Goal: Book appointment/travel/reservation

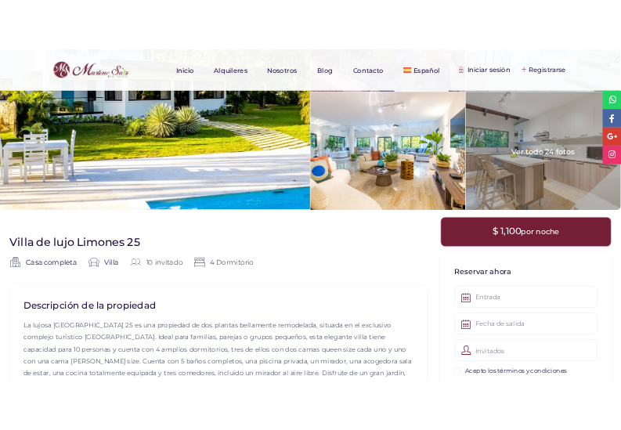
scroll to position [131, 0]
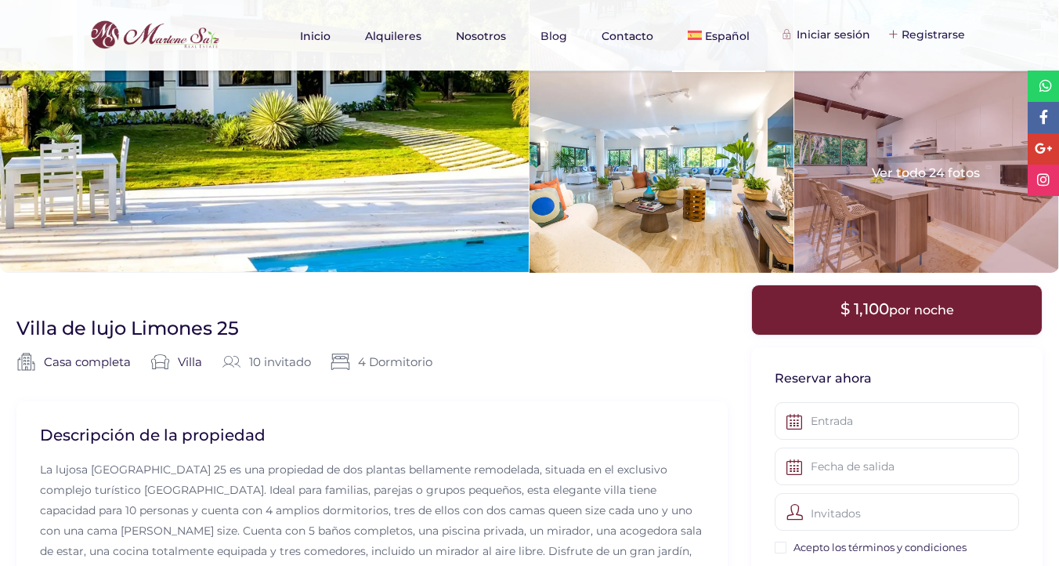
click at [905, 177] on div at bounding box center [926, 171] width 264 height 201
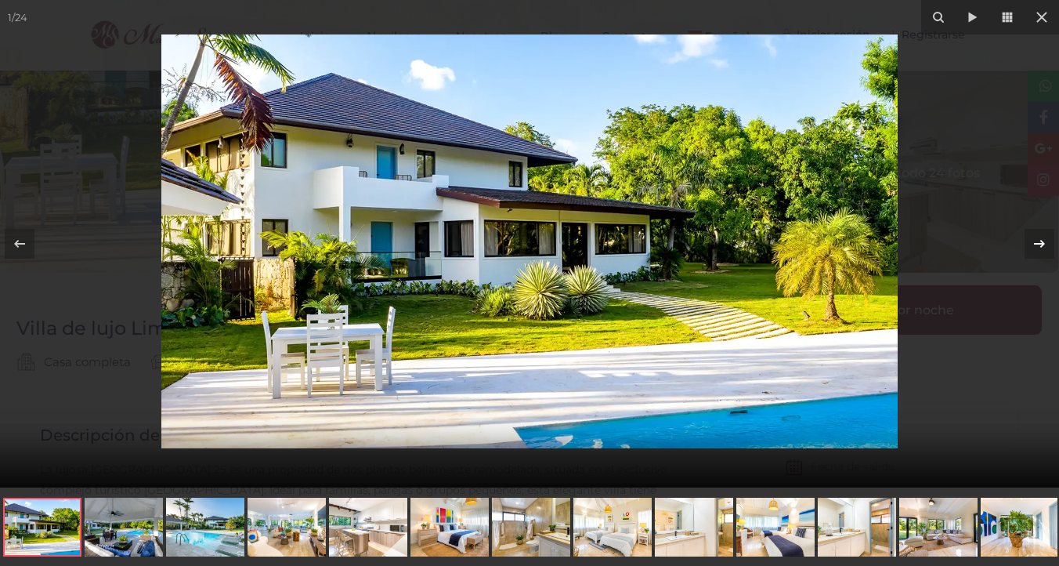
click at [1048, 251] on icon at bounding box center [1039, 243] width 19 height 19
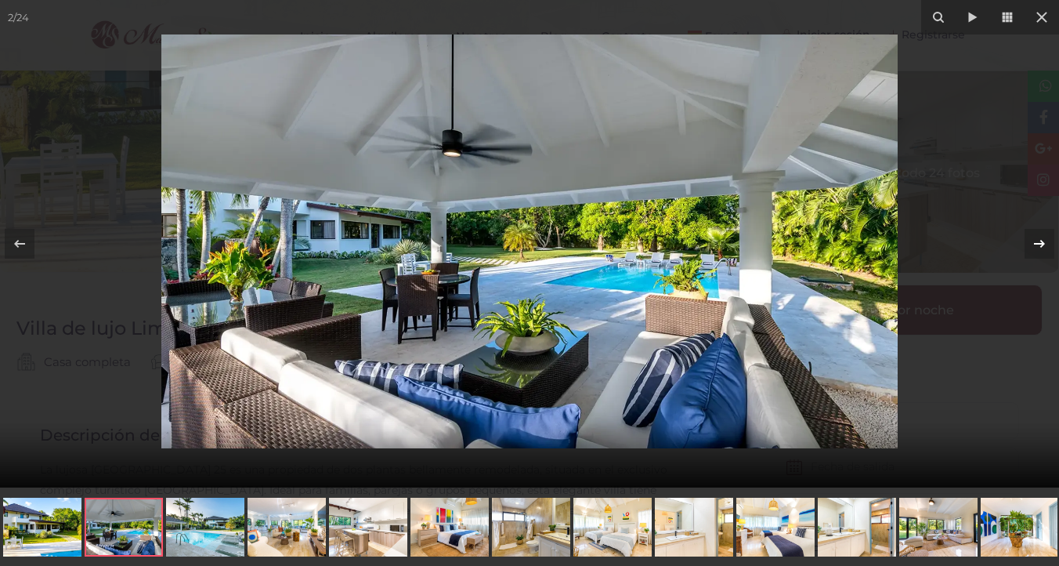
click at [1048, 251] on icon at bounding box center [1039, 243] width 19 height 19
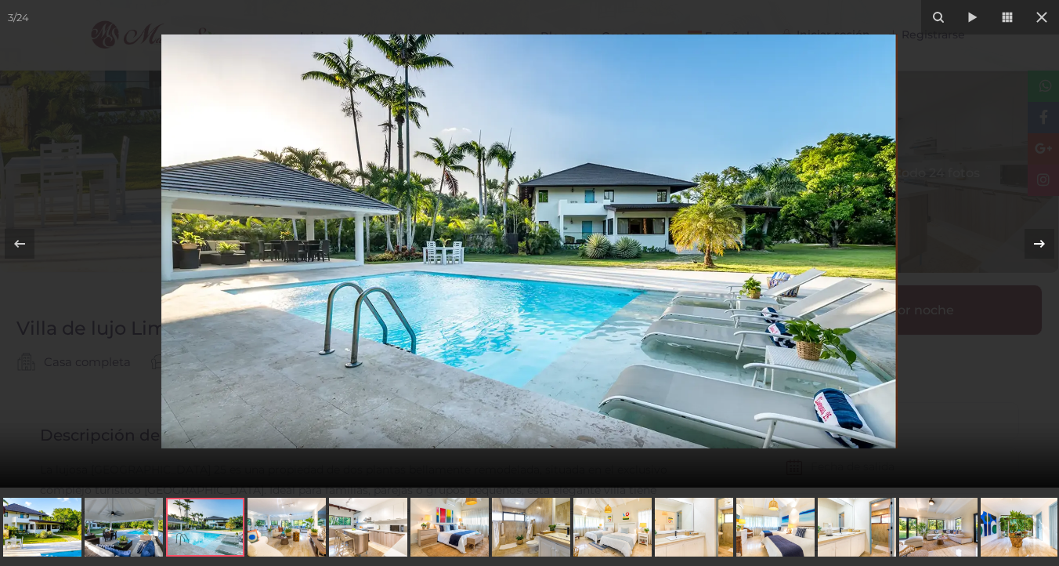
click at [1048, 250] on icon at bounding box center [1039, 243] width 19 height 19
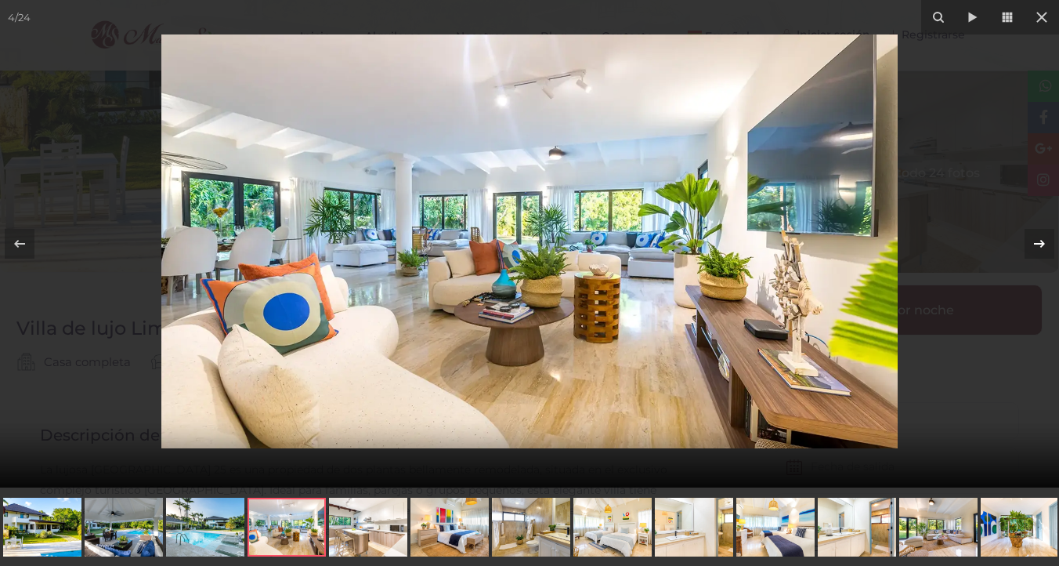
click at [1048, 250] on icon at bounding box center [1039, 243] width 19 height 19
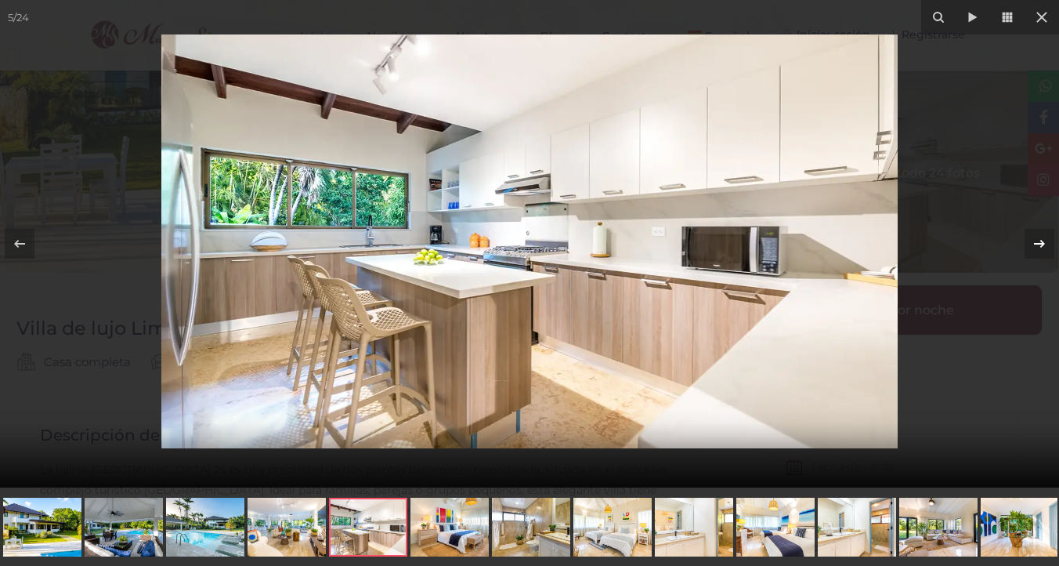
click at [1048, 250] on icon at bounding box center [1039, 243] width 19 height 19
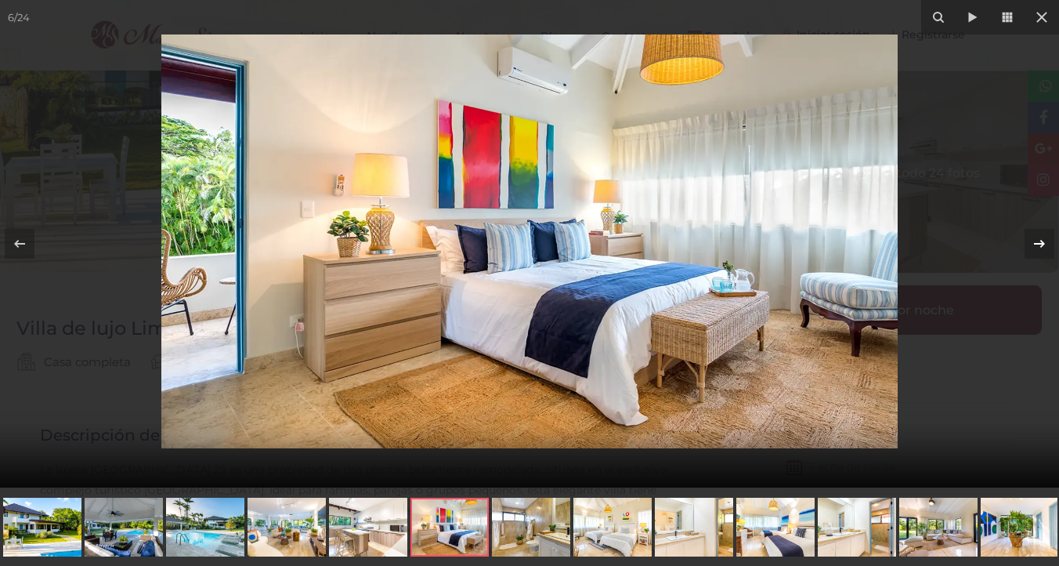
click at [1048, 250] on icon at bounding box center [1039, 243] width 19 height 19
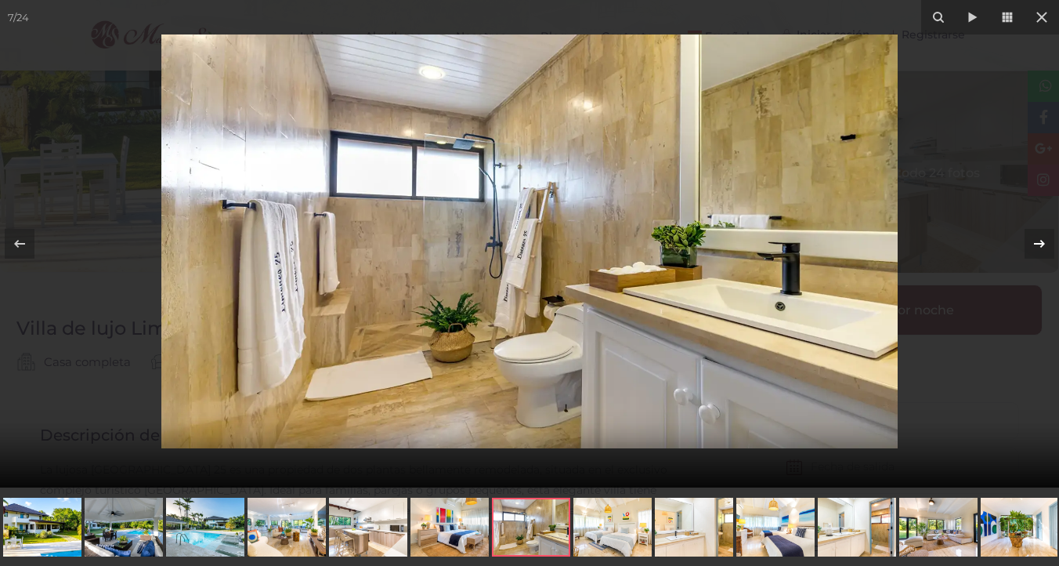
click at [1048, 250] on icon at bounding box center [1039, 243] width 19 height 19
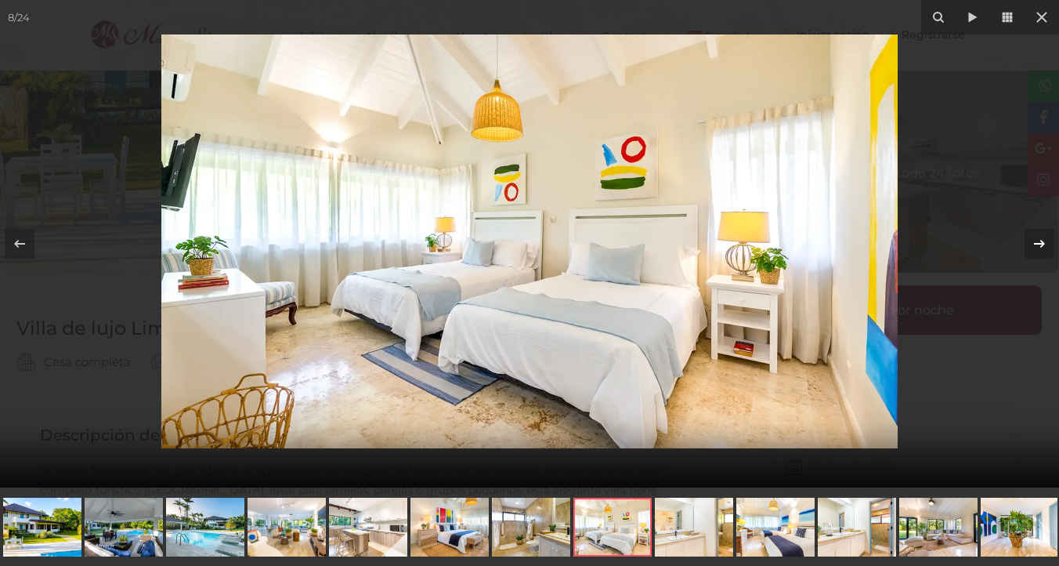
click at [1048, 250] on icon at bounding box center [1039, 243] width 19 height 19
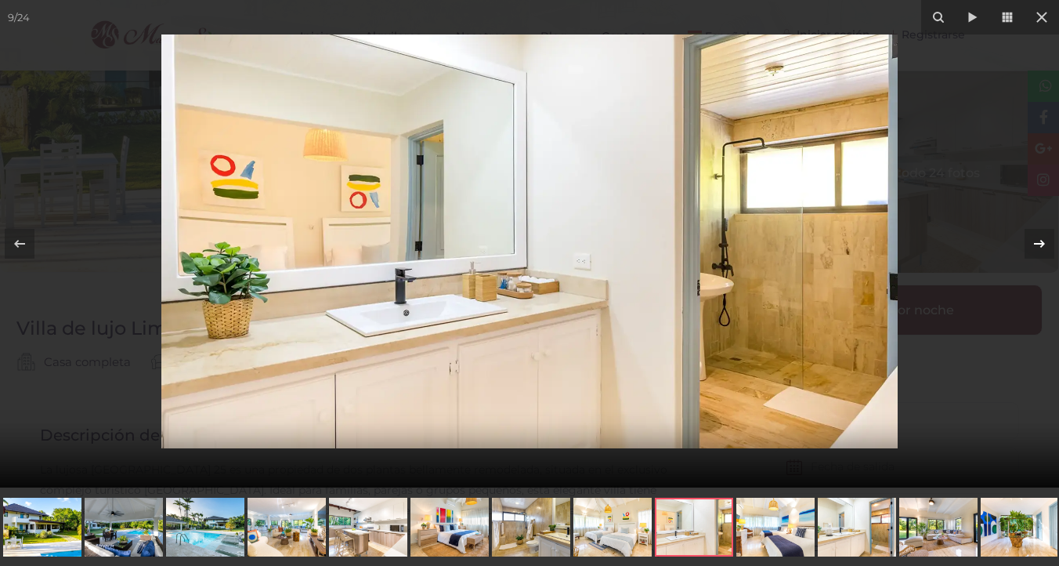
click at [1048, 250] on icon at bounding box center [1039, 243] width 19 height 19
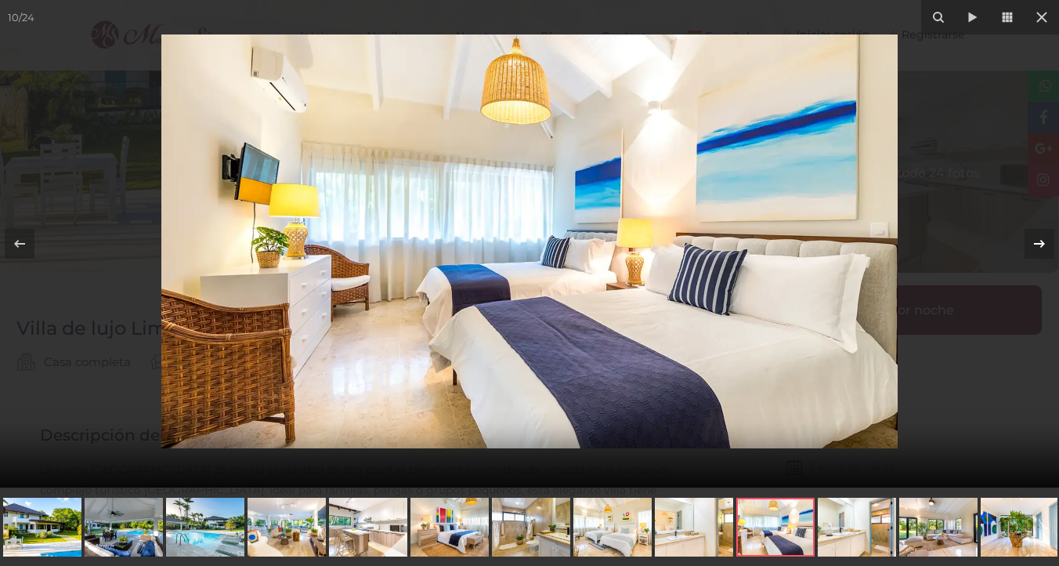
click at [1048, 250] on icon at bounding box center [1039, 243] width 19 height 19
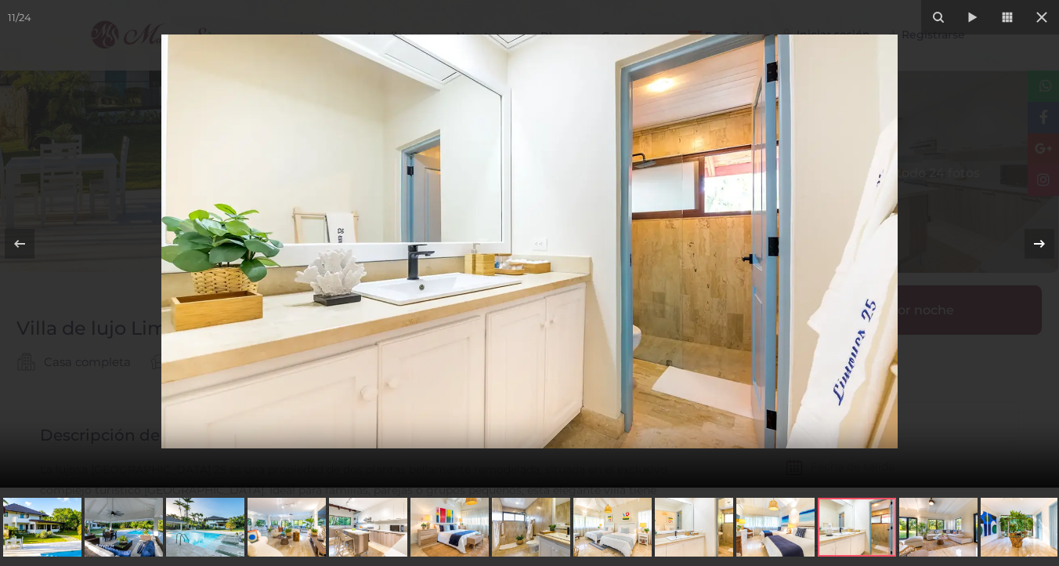
click at [1048, 250] on icon at bounding box center [1039, 243] width 19 height 19
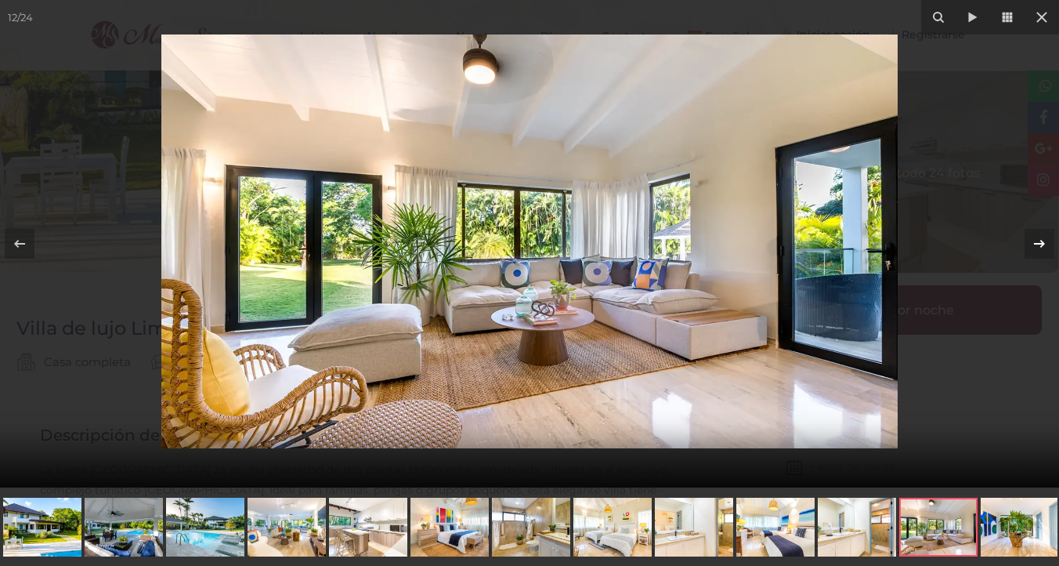
click at [1048, 250] on icon at bounding box center [1039, 243] width 19 height 19
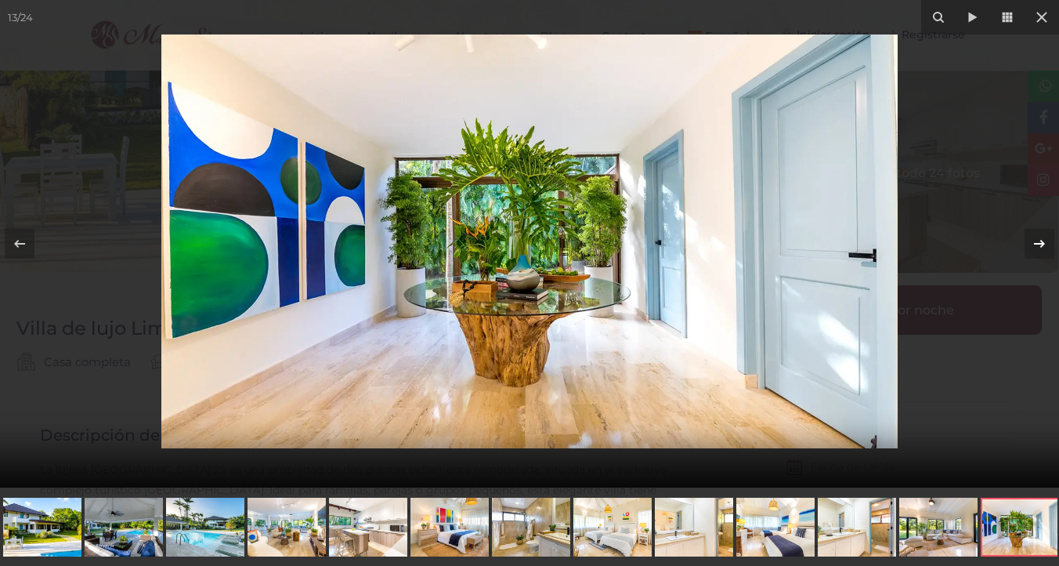
click at [1048, 250] on icon at bounding box center [1039, 243] width 19 height 19
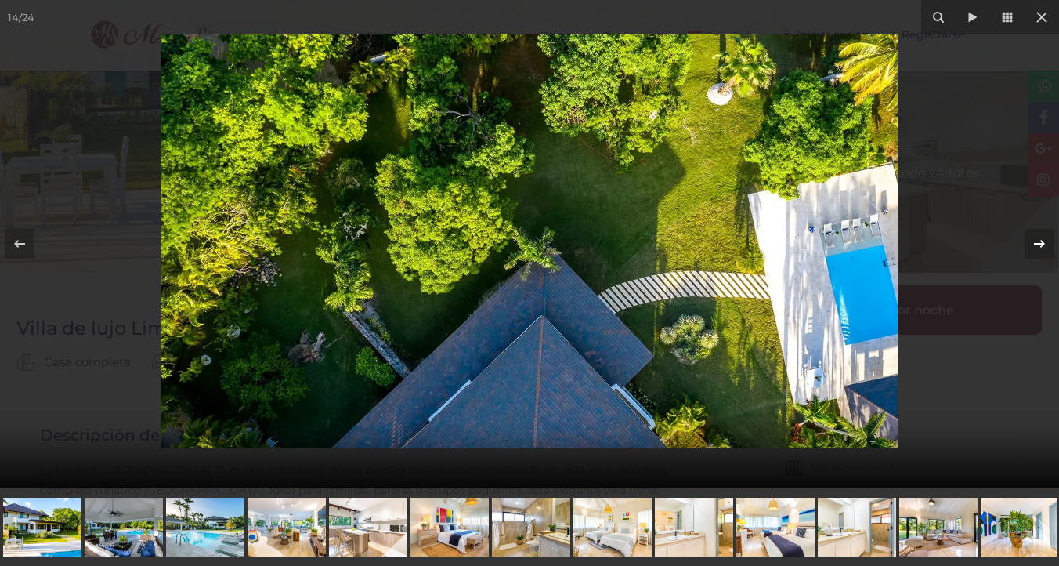
click at [1048, 250] on icon at bounding box center [1039, 243] width 19 height 19
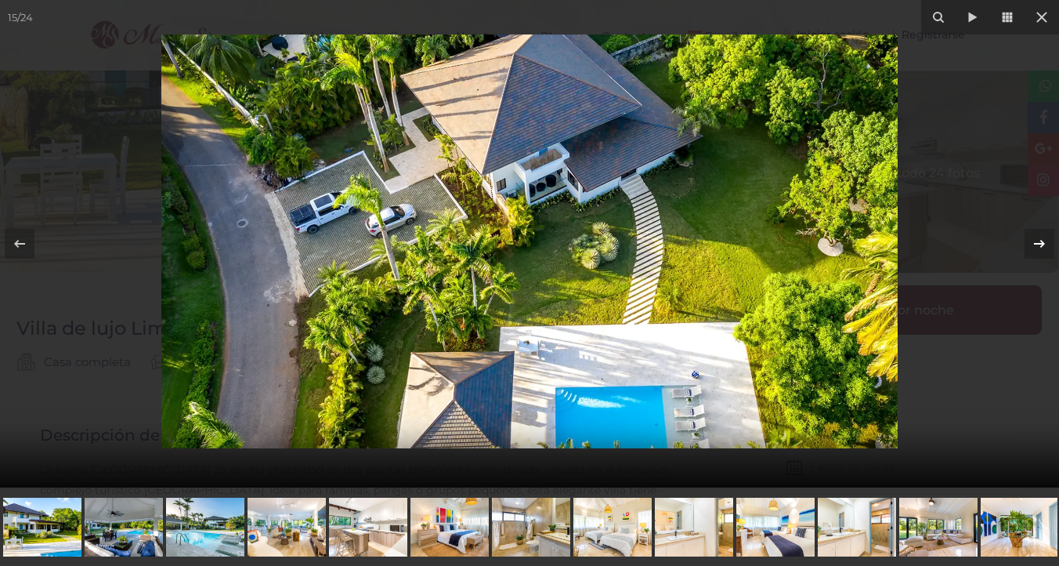
click at [1048, 250] on icon at bounding box center [1039, 243] width 19 height 19
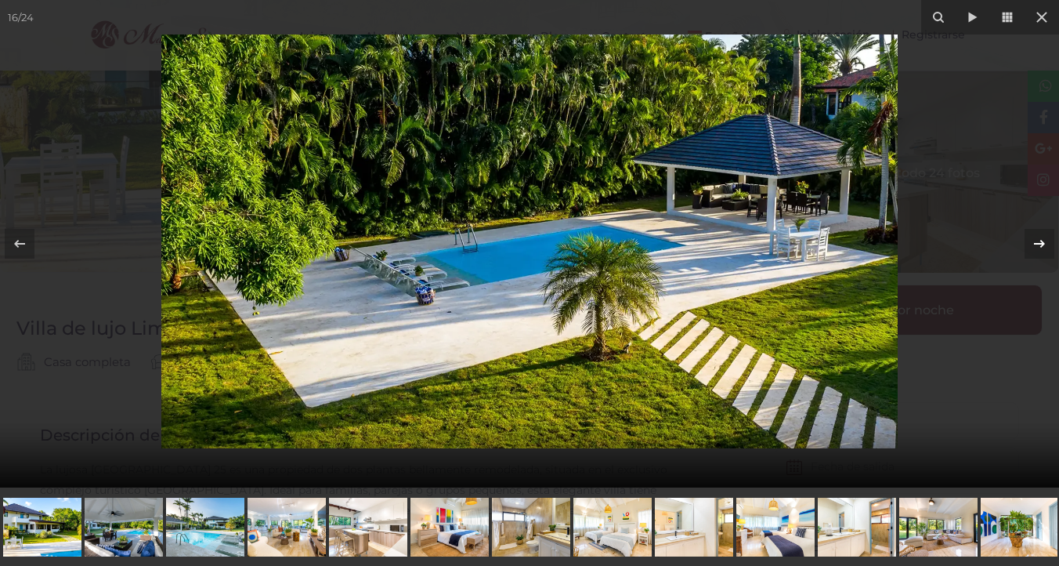
click at [1048, 250] on icon at bounding box center [1039, 243] width 19 height 19
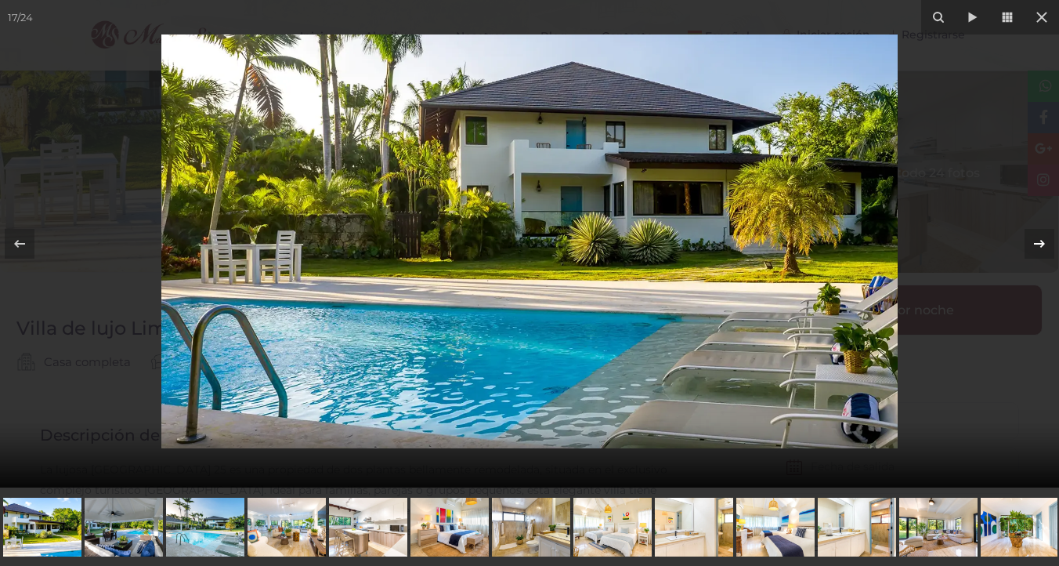
click at [1048, 250] on div "17 / 24 Villa de lujo Limones 25" at bounding box center [529, 243] width 1059 height 487
click at [1048, 250] on icon at bounding box center [1039, 243] width 19 height 19
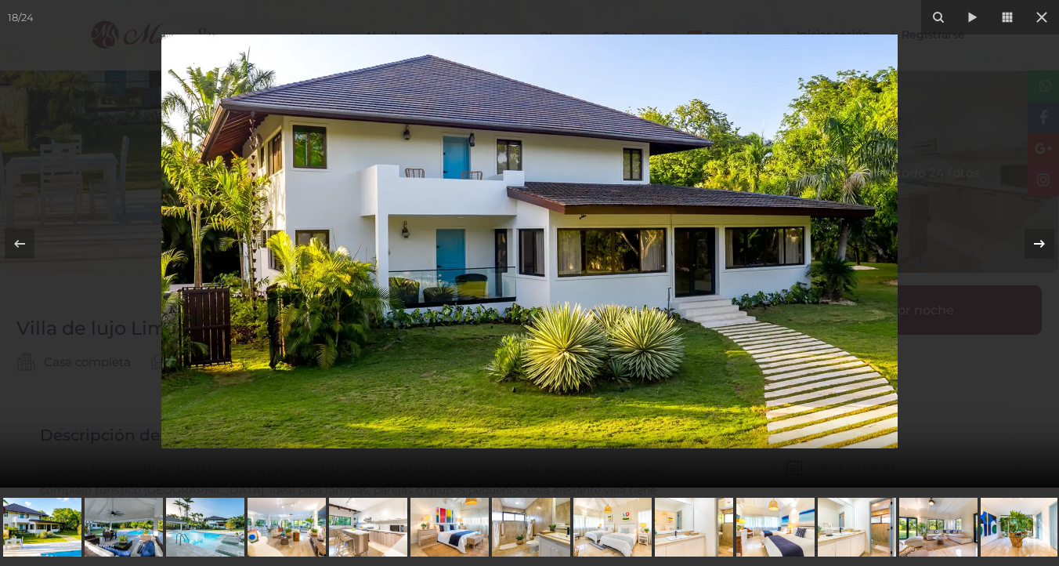
click at [1048, 250] on icon at bounding box center [1039, 243] width 19 height 19
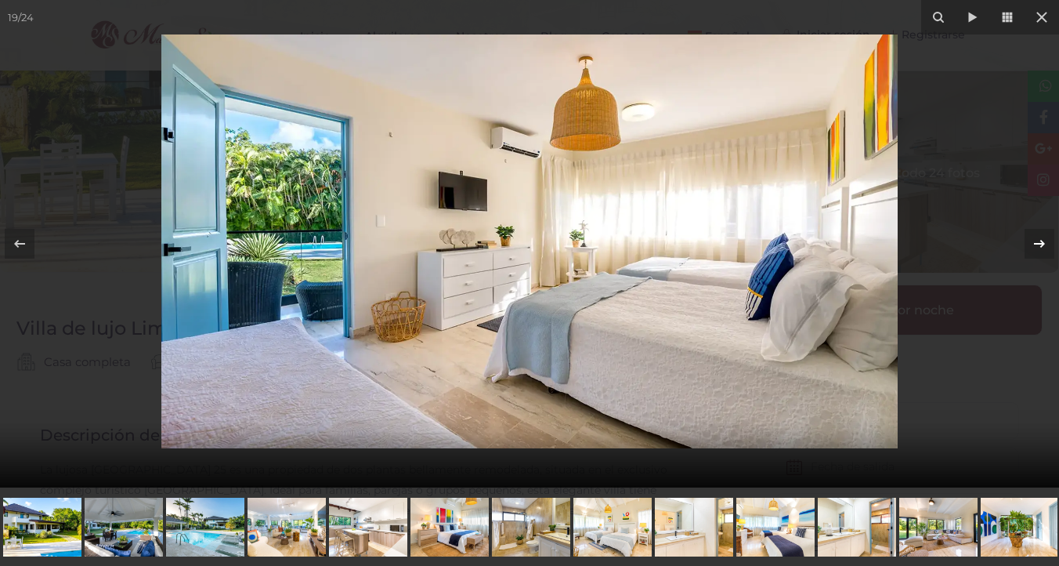
click at [1048, 250] on icon at bounding box center [1039, 243] width 19 height 19
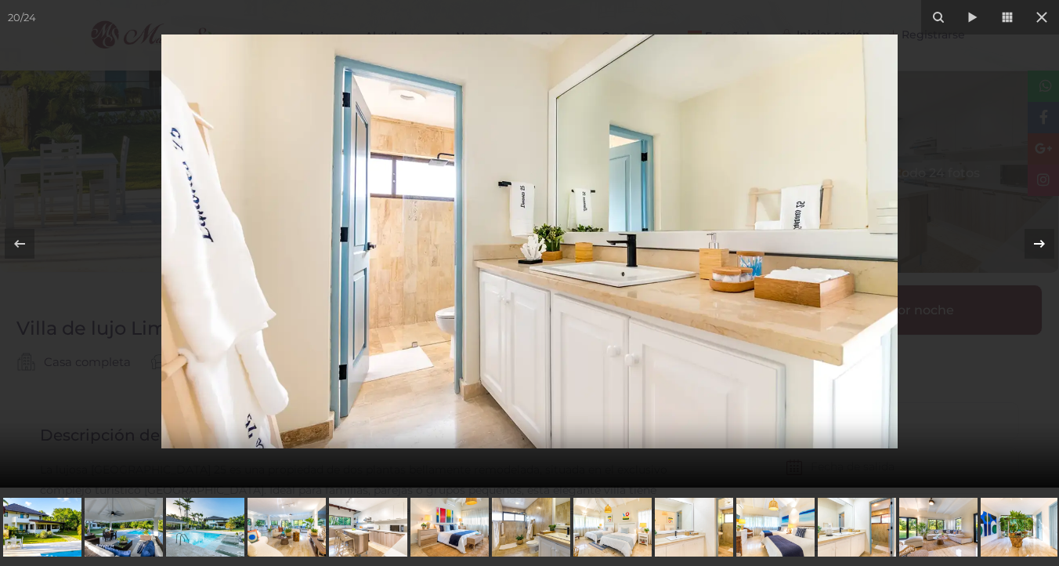
click at [1048, 250] on icon at bounding box center [1039, 243] width 19 height 19
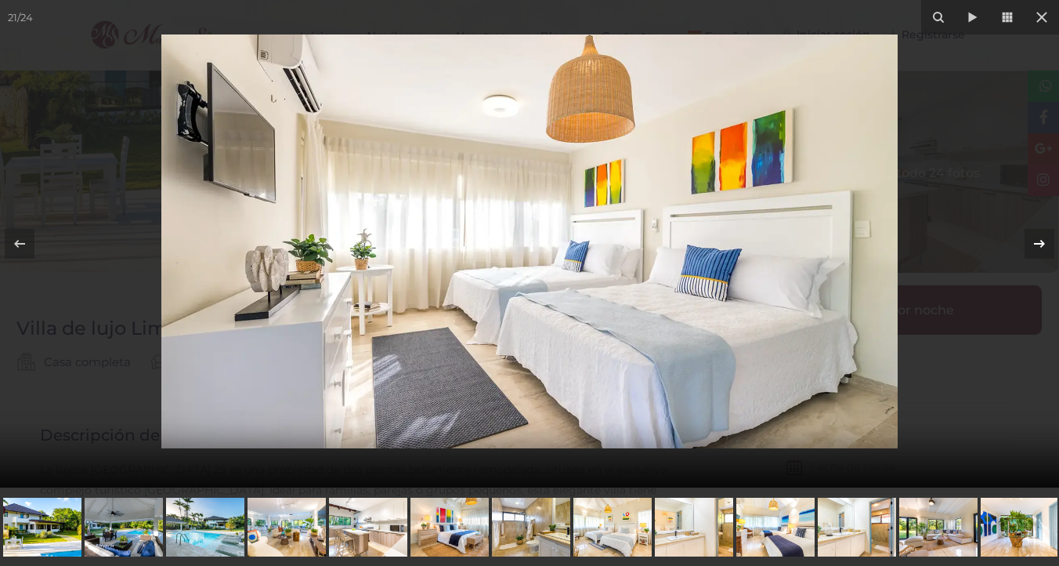
click at [1048, 250] on icon at bounding box center [1039, 243] width 19 height 19
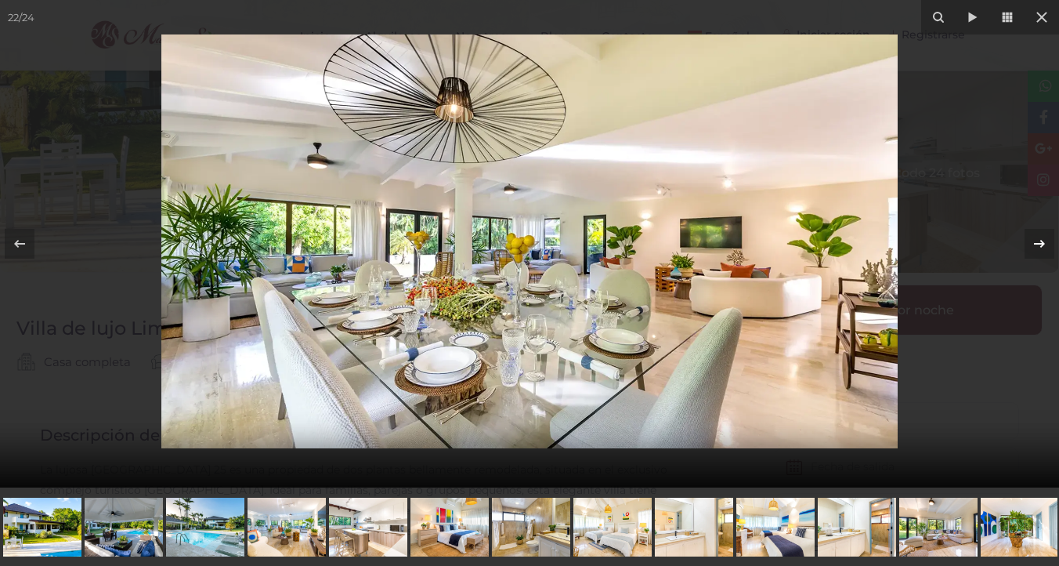
click at [1048, 250] on icon at bounding box center [1039, 243] width 19 height 19
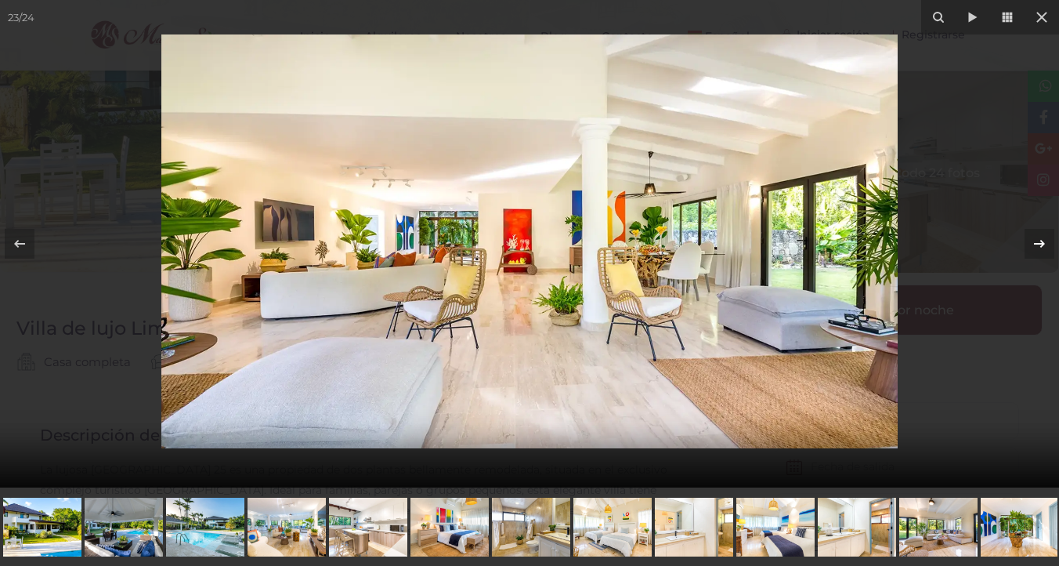
click at [1048, 250] on icon at bounding box center [1039, 243] width 19 height 19
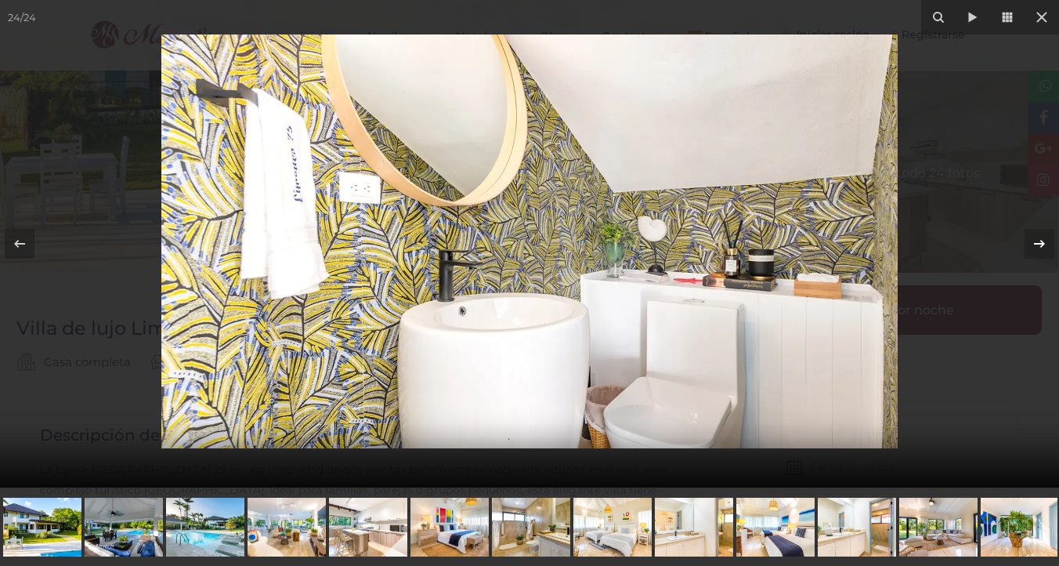
click at [1048, 250] on icon at bounding box center [1039, 243] width 19 height 19
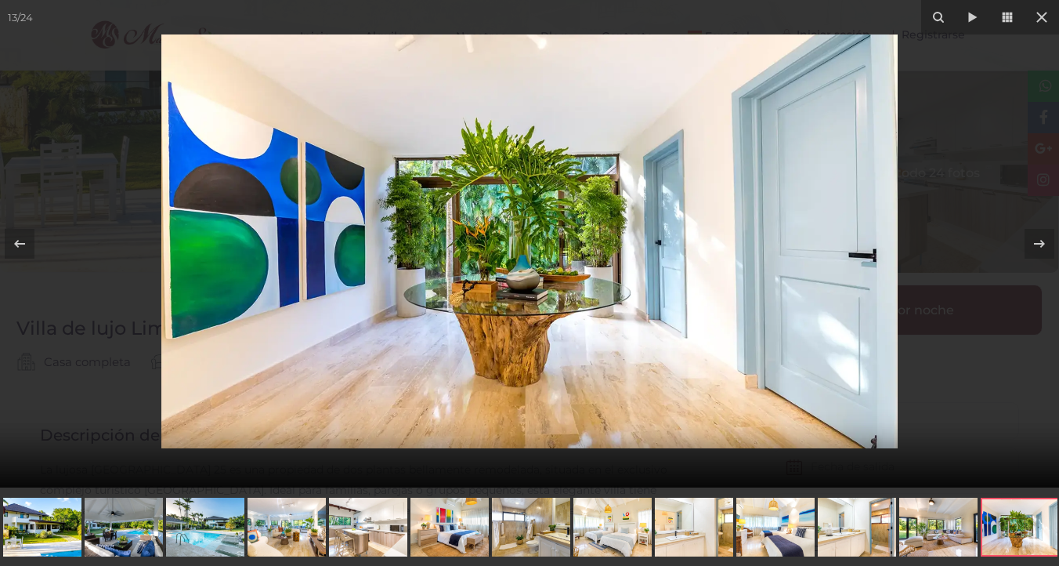
click at [479, 185] on img at bounding box center [529, 241] width 736 height 414
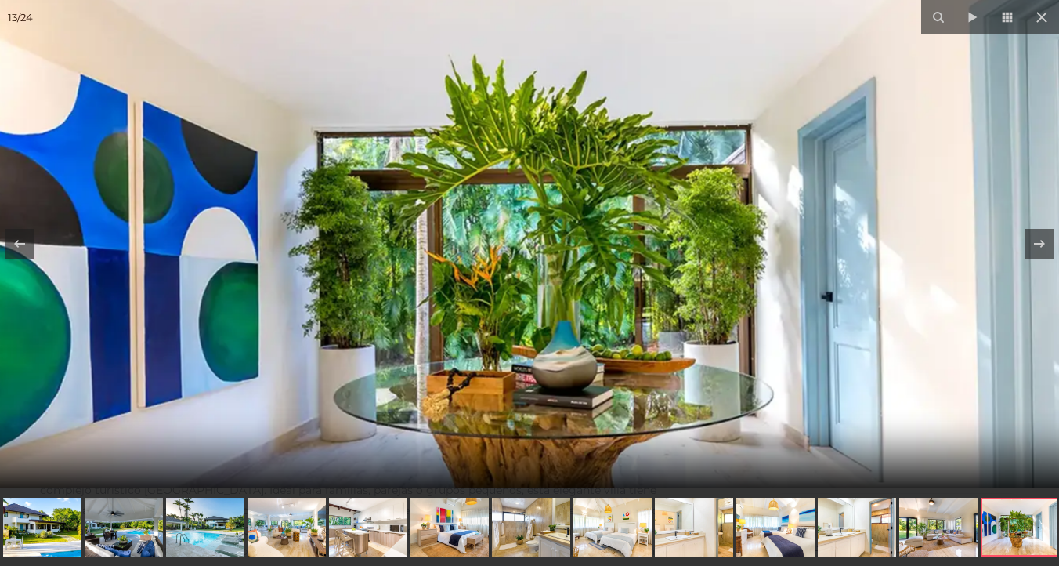
click at [496, 193] on img at bounding box center [578, 294] width 1428 height 802
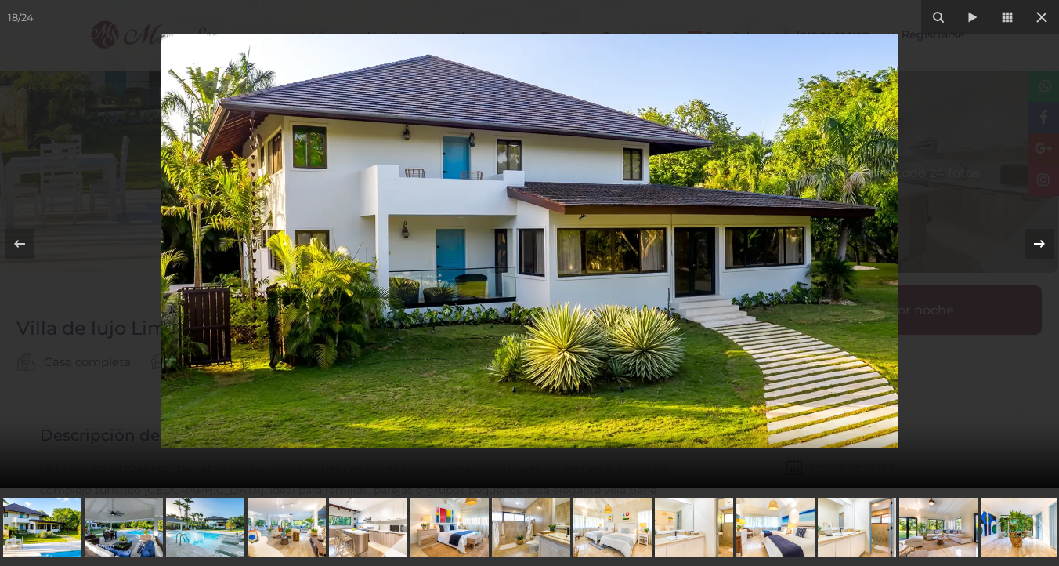
click at [1037, 244] on icon at bounding box center [1039, 243] width 19 height 19
